Goal: Task Accomplishment & Management: Complete application form

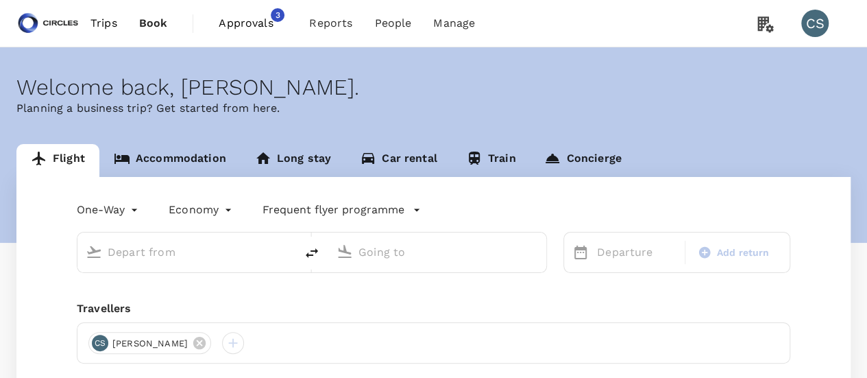
type input "roundtrip"
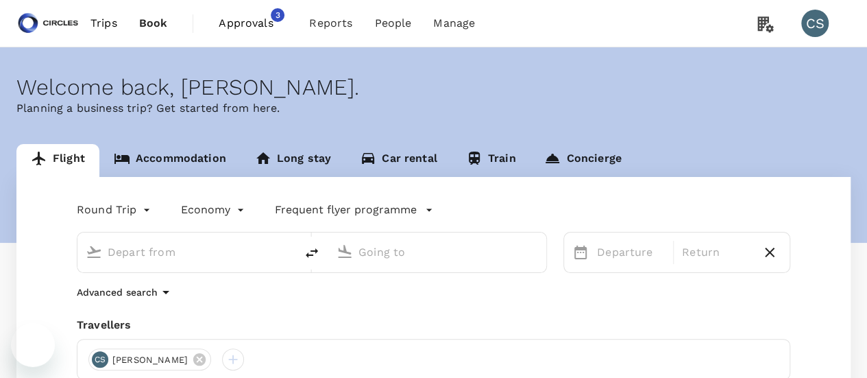
type input "[GEOGRAPHIC_DATA], [GEOGRAPHIC_DATA] (any)"
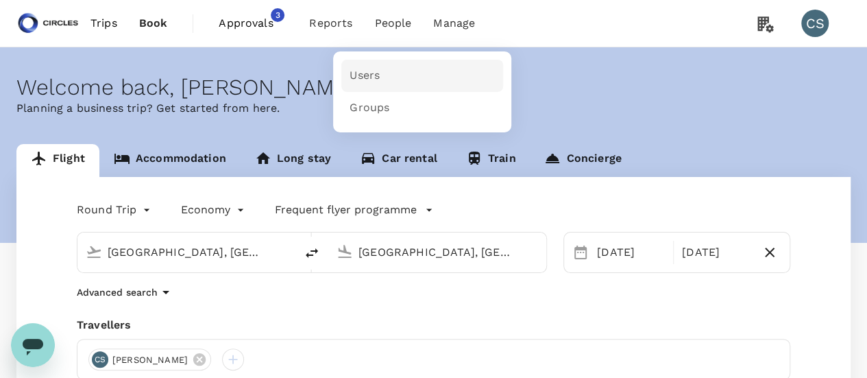
click at [367, 73] on span "Users" at bounding box center [365, 76] width 30 height 16
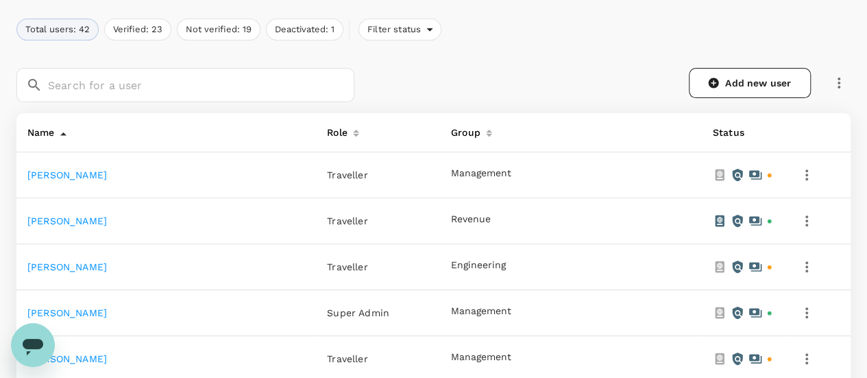
scroll to position [182, 0]
click at [731, 79] on link "Add new user" at bounding box center [750, 82] width 122 height 30
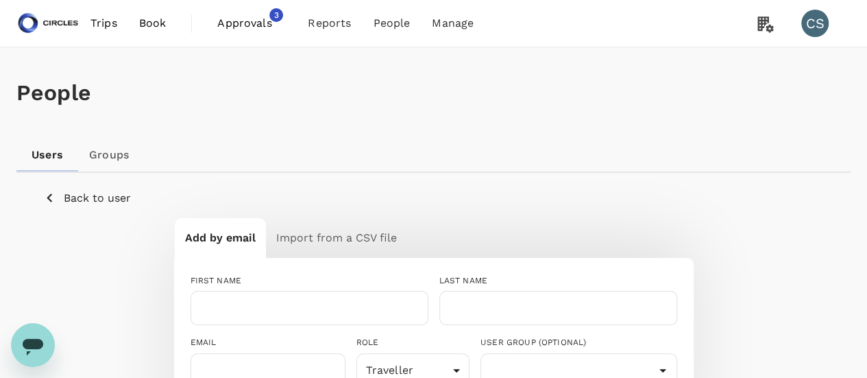
scroll to position [73, 0]
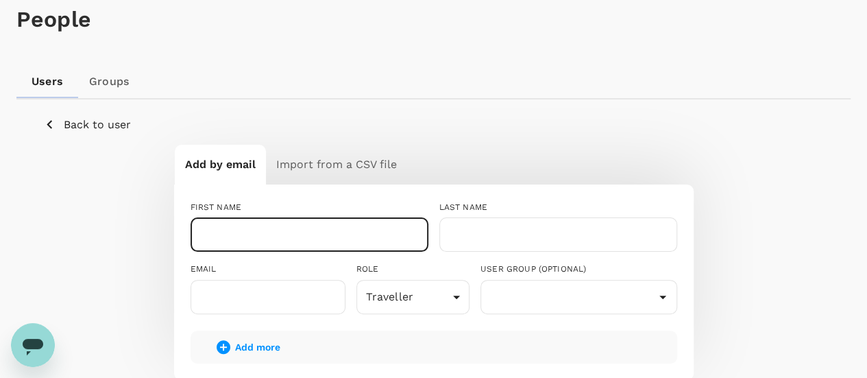
paste input "Prunoti"
click at [304, 217] on input "Prunoti" at bounding box center [310, 234] width 238 height 34
drag, startPoint x: 304, startPoint y: 217, endPoint x: 420, endPoint y: -83, distance: 321.6
click at [420, 0] on html "Trips Book Approvals 3 Reports People Manage CS People Users Groups Back to use…" at bounding box center [433, 257] width 867 height 660
type input "Prunoti"
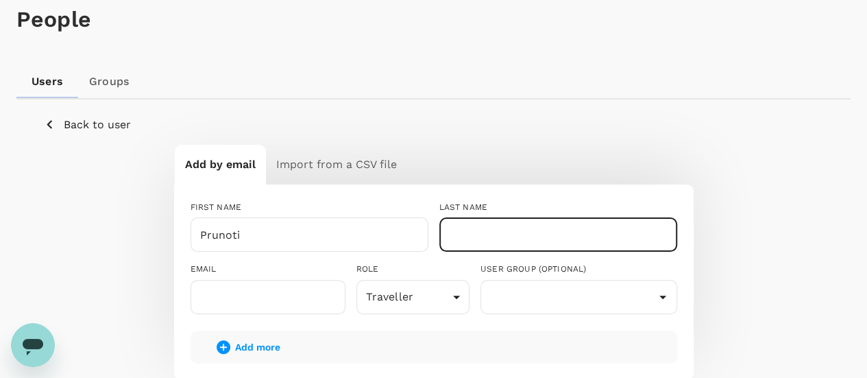
paste input "Dutta"
click at [487, 236] on input "Dutta" at bounding box center [558, 234] width 238 height 34
type input "Dutta"
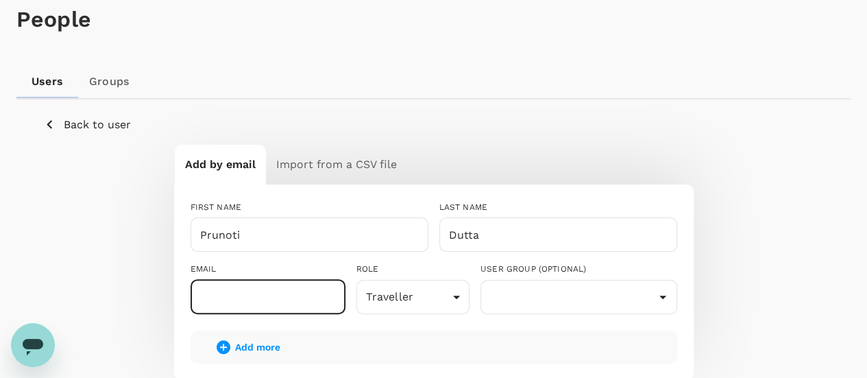
click at [258, 287] on input "text" at bounding box center [268, 297] width 155 height 34
paste input "[EMAIL_ADDRESS][DOMAIN_NAME]"
type input "[EMAIL_ADDRESS][DOMAIN_NAME]"
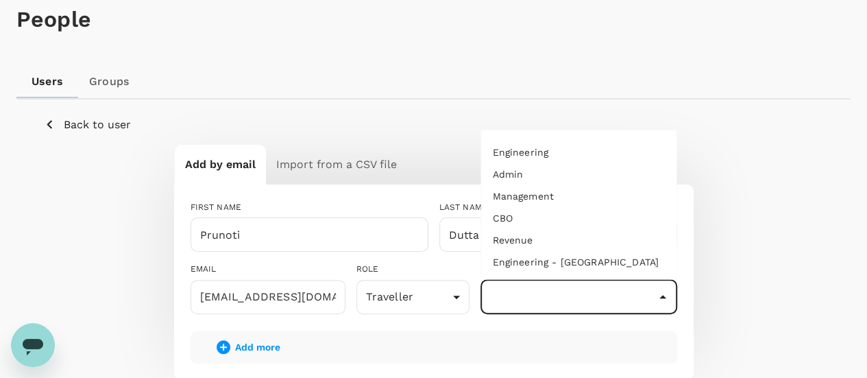
click at [568, 294] on input "text" at bounding box center [579, 297] width 190 height 26
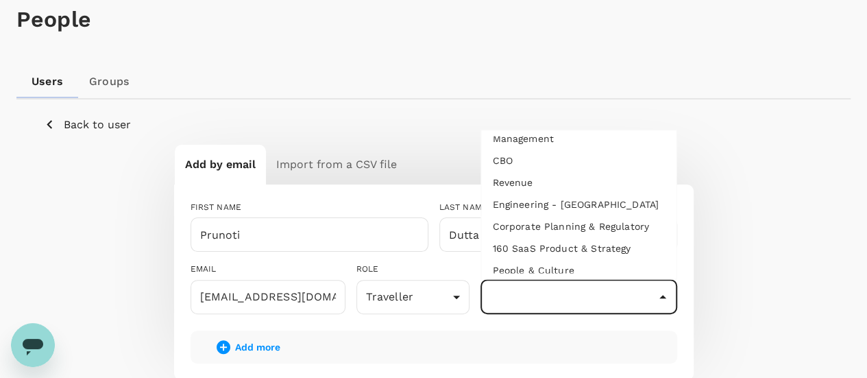
click at [528, 171] on li "Revenue" at bounding box center [578, 182] width 195 height 22
type input "Revenue"
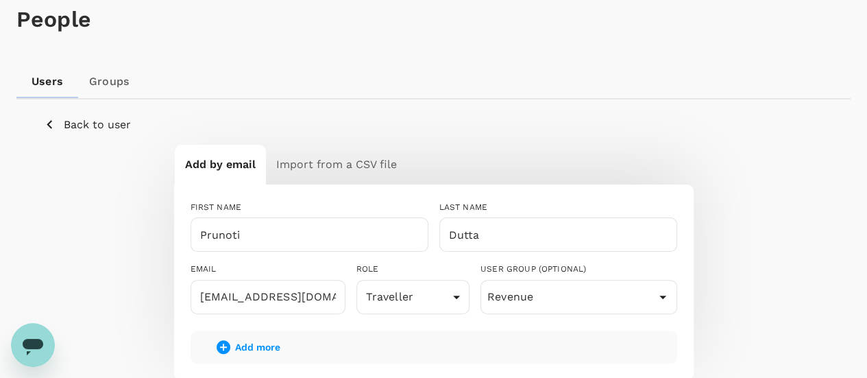
click at [743, 151] on div "Add by email Import from a CSV file FIRST NAME [PERSON_NAME] ​ LAST NAME [PERSO…" at bounding box center [434, 301] width 780 height 315
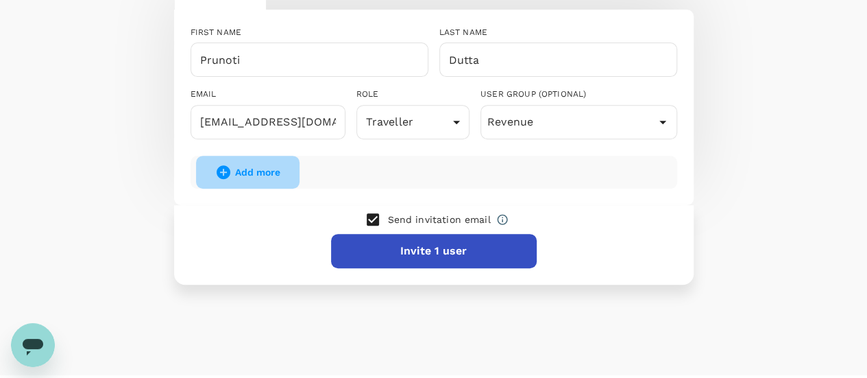
click at [257, 160] on button "Add more" at bounding box center [248, 172] width 104 height 33
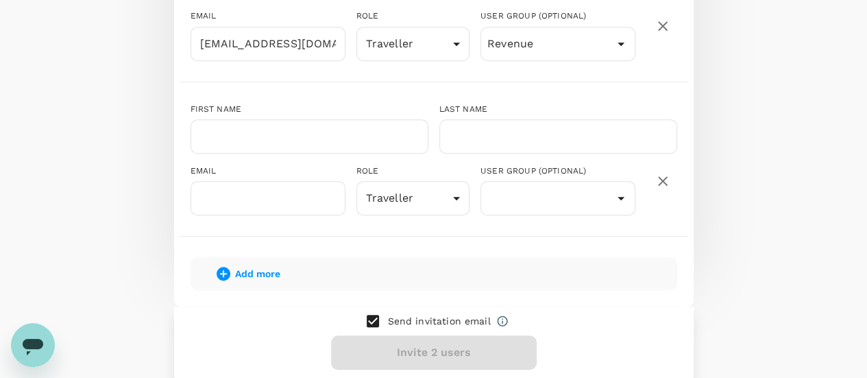
scroll to position [327, 0]
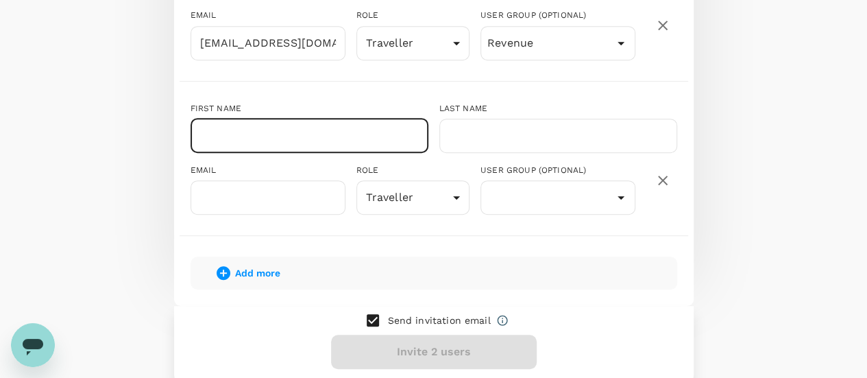
paste input "[PERSON_NAME]"
click at [263, 146] on input "[PERSON_NAME]" at bounding box center [310, 136] width 238 height 34
type input "[PERSON_NAME]"
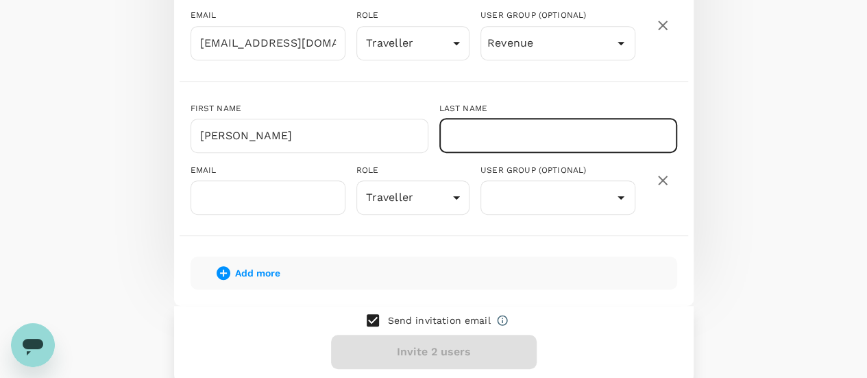
click at [509, 125] on input "text" at bounding box center [558, 136] width 238 height 34
paste input "[PERSON_NAME]"
type input "[PERSON_NAME]"
click at [237, 195] on input "text" at bounding box center [268, 197] width 155 height 34
paste input "[EMAIL_ADDRESS][DOMAIN_NAME]"
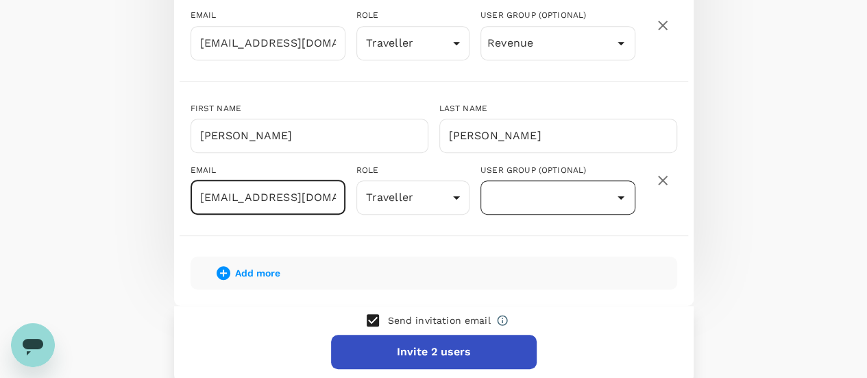
type input "[EMAIL_ADDRESS][DOMAIN_NAME]"
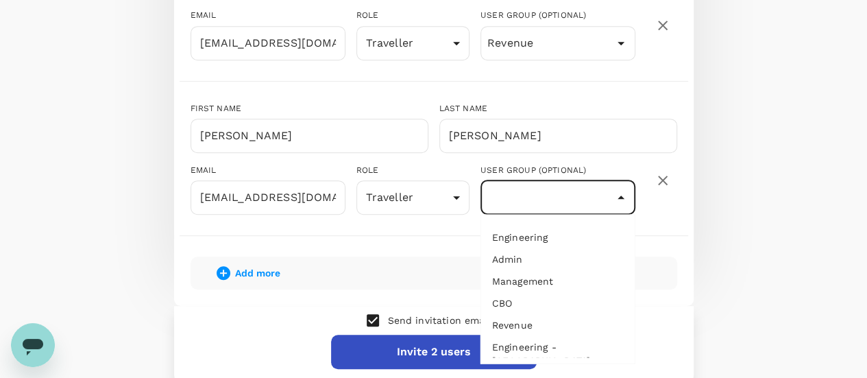
click at [572, 197] on input "text" at bounding box center [558, 197] width 148 height 26
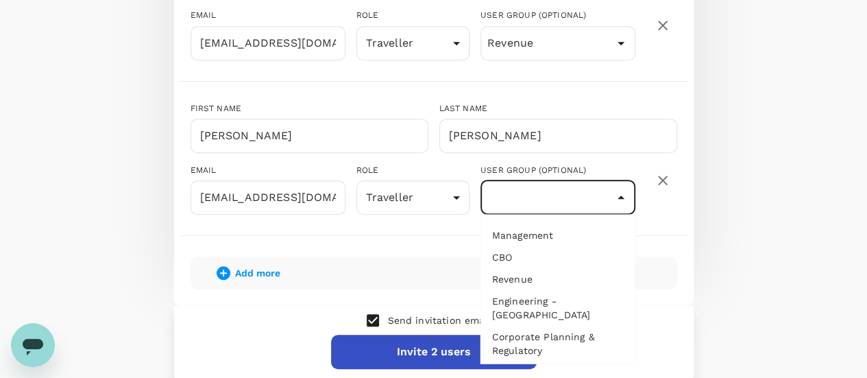
scroll to position [52, 0]
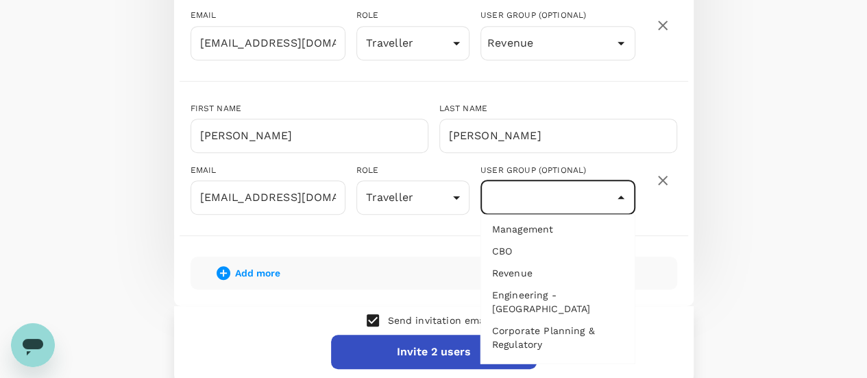
click at [533, 274] on li "Revenue" at bounding box center [558, 272] width 154 height 22
type input "Revenue"
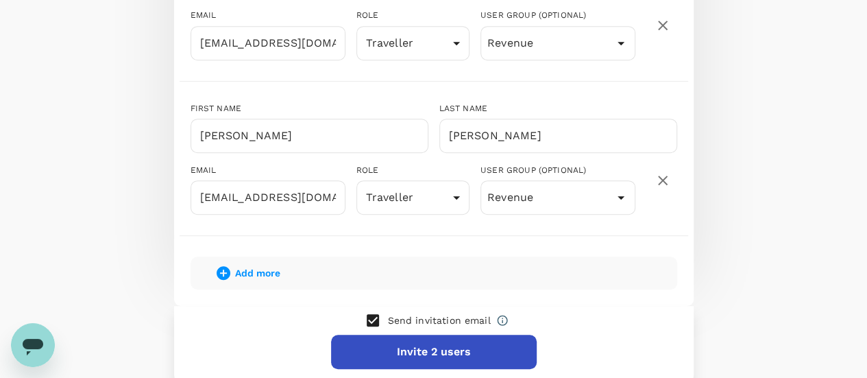
click at [753, 230] on div "Add by email Import from a CSV file FIRST NAME [PERSON_NAME] ​ LAST NAME [PERSO…" at bounding box center [434, 137] width 780 height 494
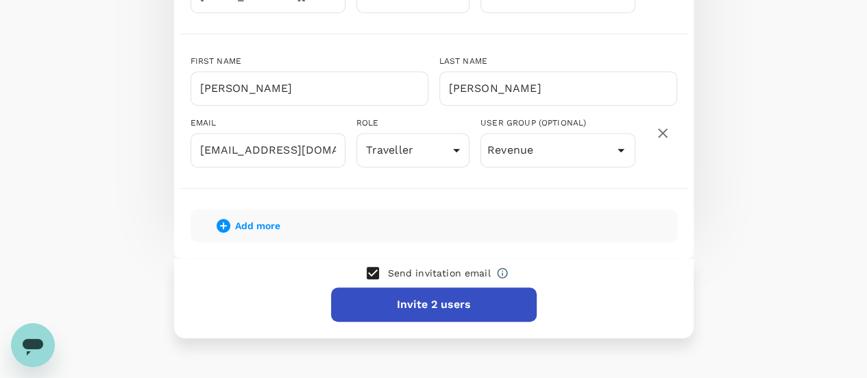
scroll to position [375, 0]
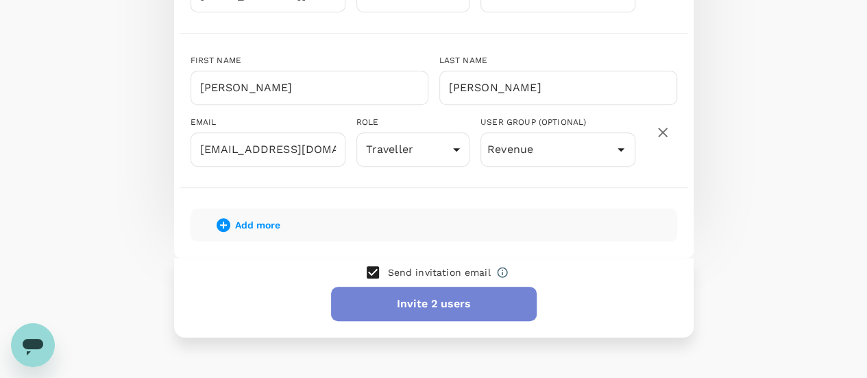
click at [450, 298] on button "Invite 2 users" at bounding box center [434, 304] width 206 height 34
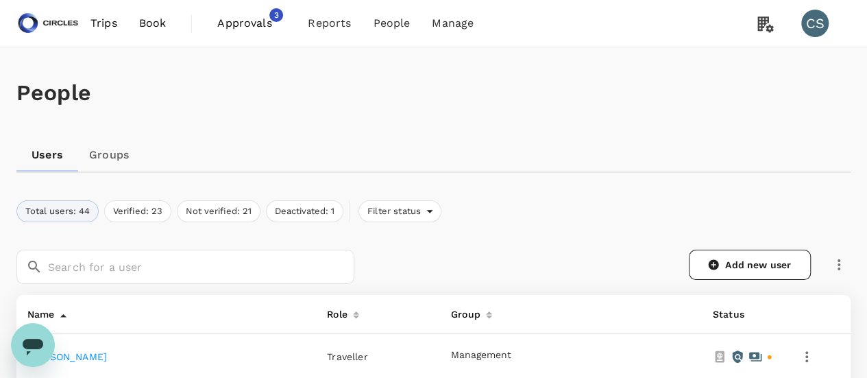
click at [107, 25] on span "Trips" at bounding box center [104, 23] width 27 height 16
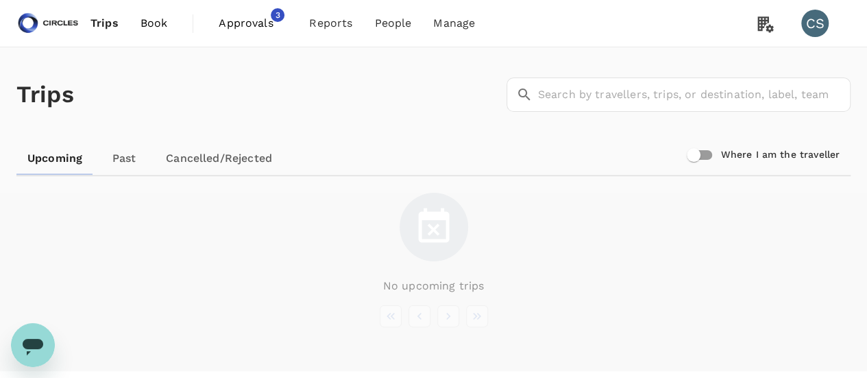
click at [245, 21] on span "Approvals" at bounding box center [253, 23] width 69 height 16
